Goal: Task Accomplishment & Management: Manage account settings

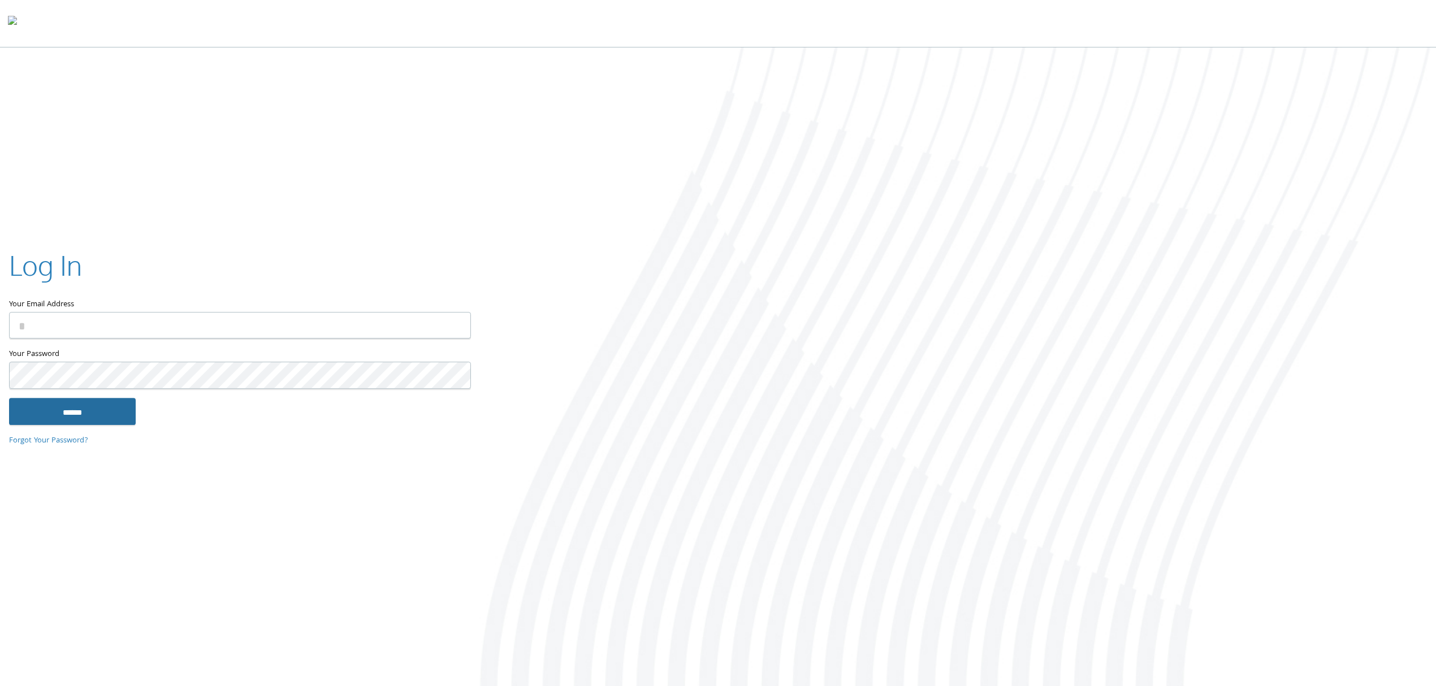
type input "**********"
click at [113, 412] on input "******" at bounding box center [72, 411] width 127 height 27
